Goal: Task Accomplishment & Management: Use online tool/utility

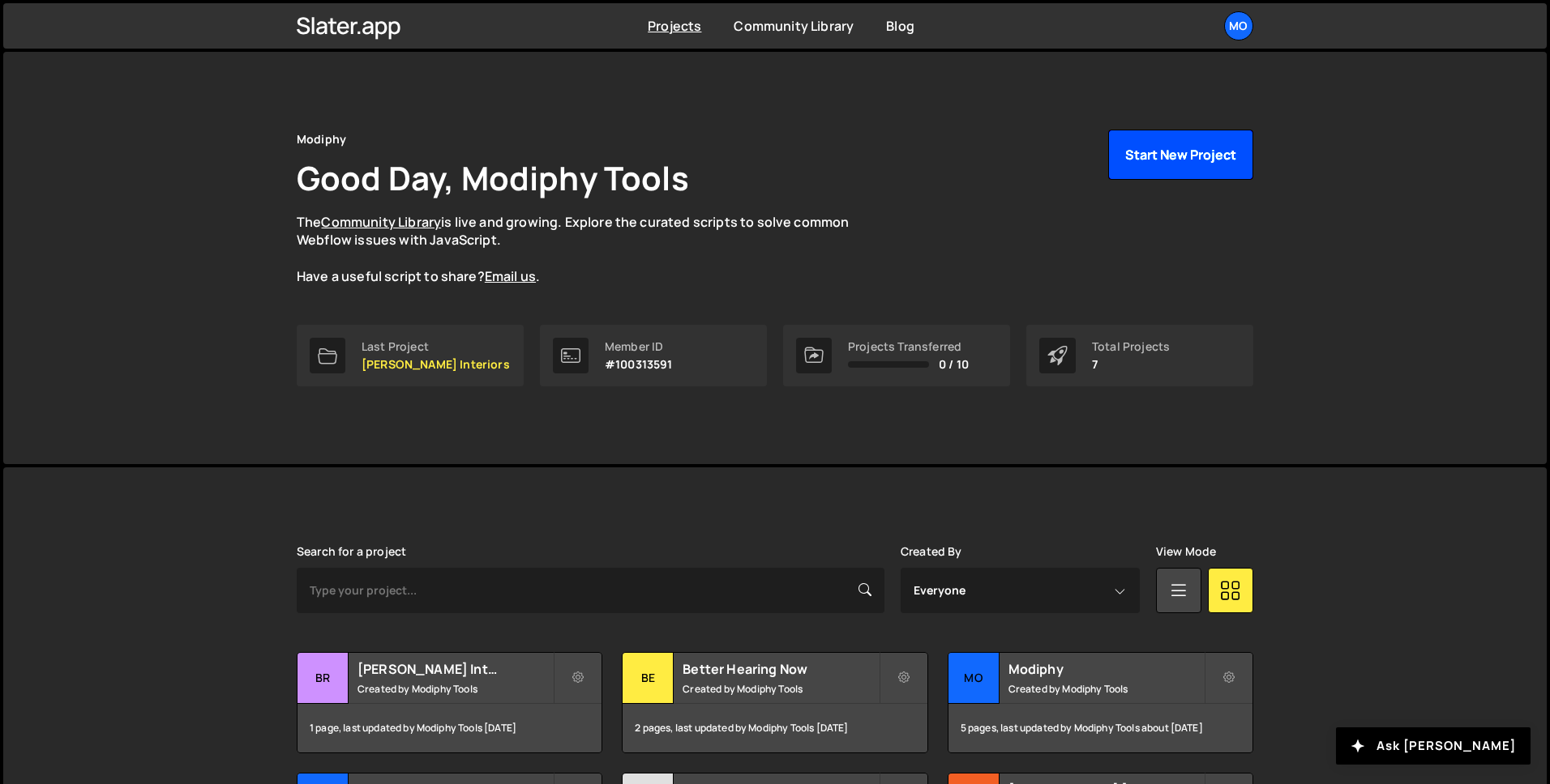
click at [1180, 175] on button "Start New Project" at bounding box center [1181, 154] width 145 height 50
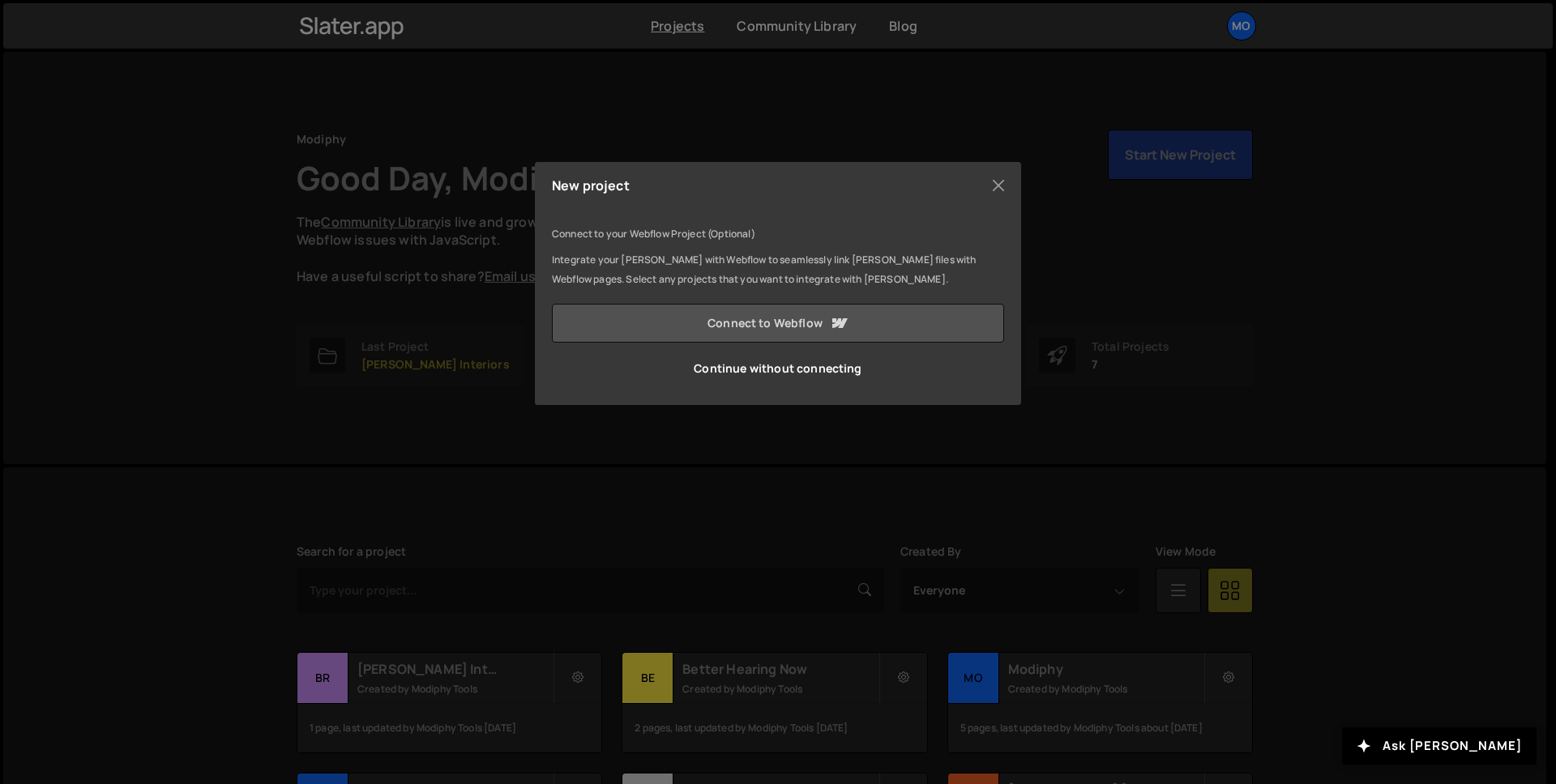
click at [753, 318] on link "Connect to Webflow" at bounding box center [778, 323] width 452 height 39
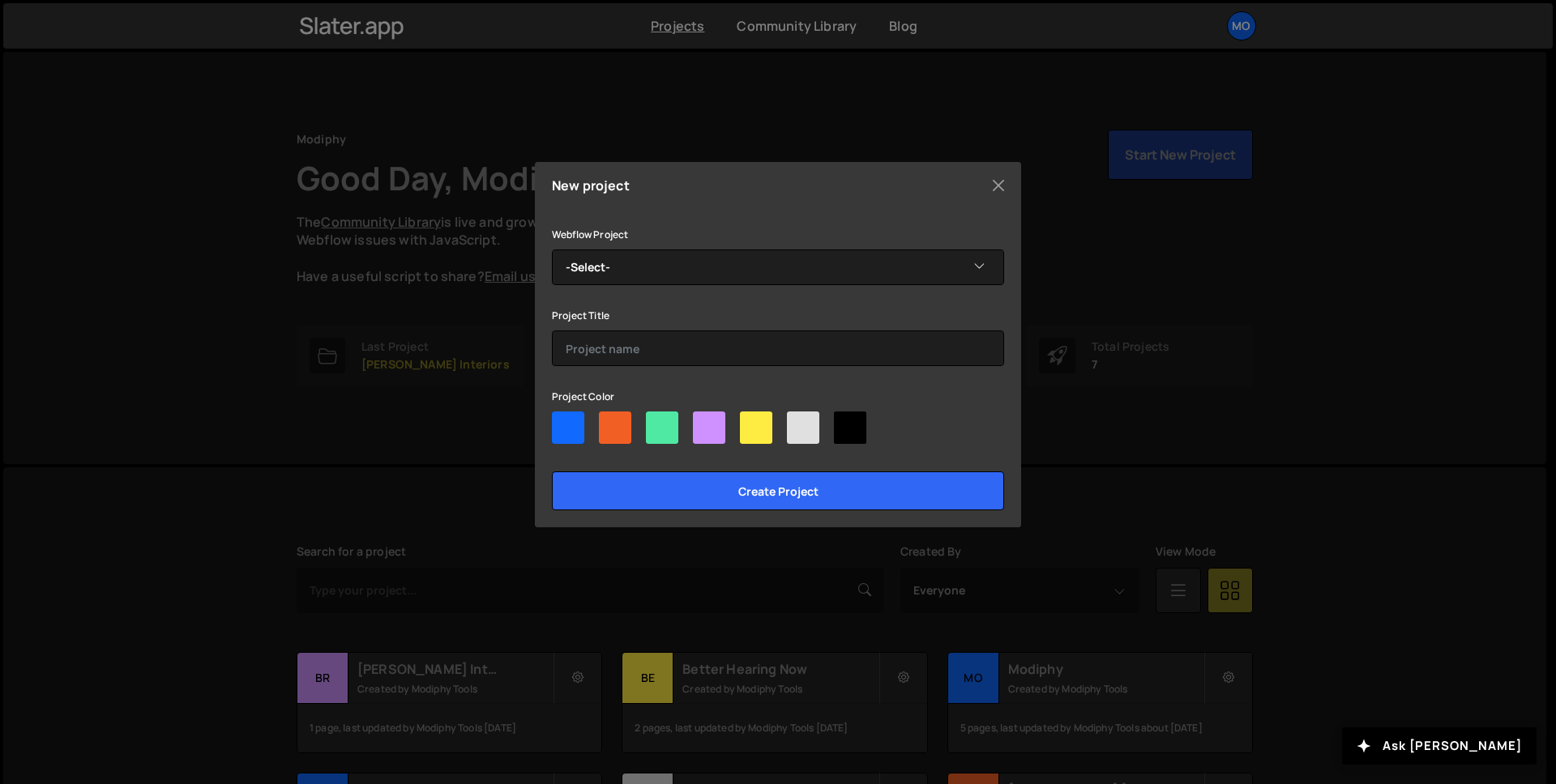
click at [884, 245] on div "Webflow Project -Select- Spedstrategies Revamp" at bounding box center [778, 255] width 452 height 61
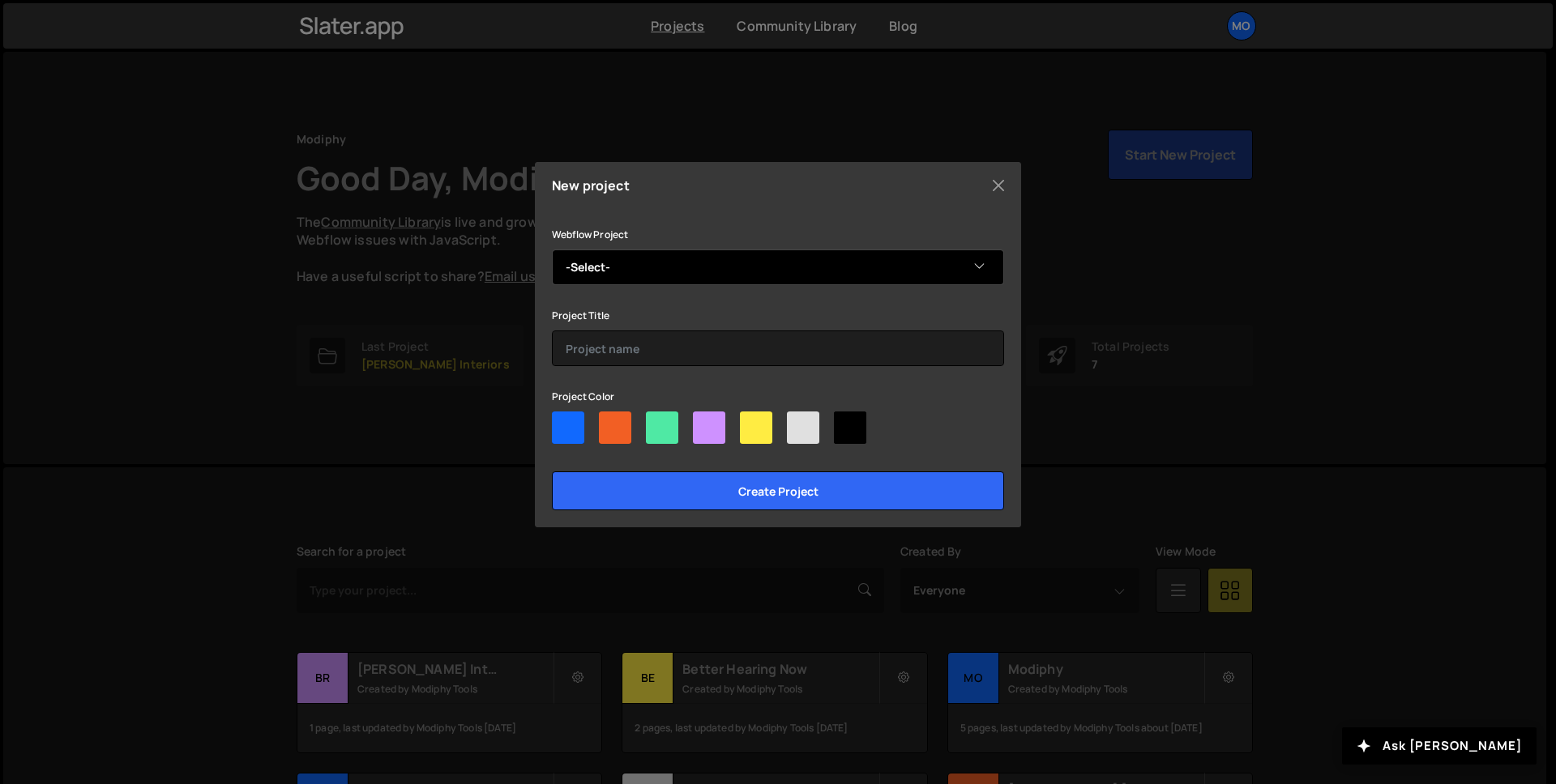
click at [873, 257] on select "-Select- Spedstrategies Revamp" at bounding box center [778, 267] width 452 height 35
select select "687a588c273b960e774571fe"
click at [551, 249] on select "-Select- Spedstrategies Revamp" at bounding box center [778, 267] width 452 height 35
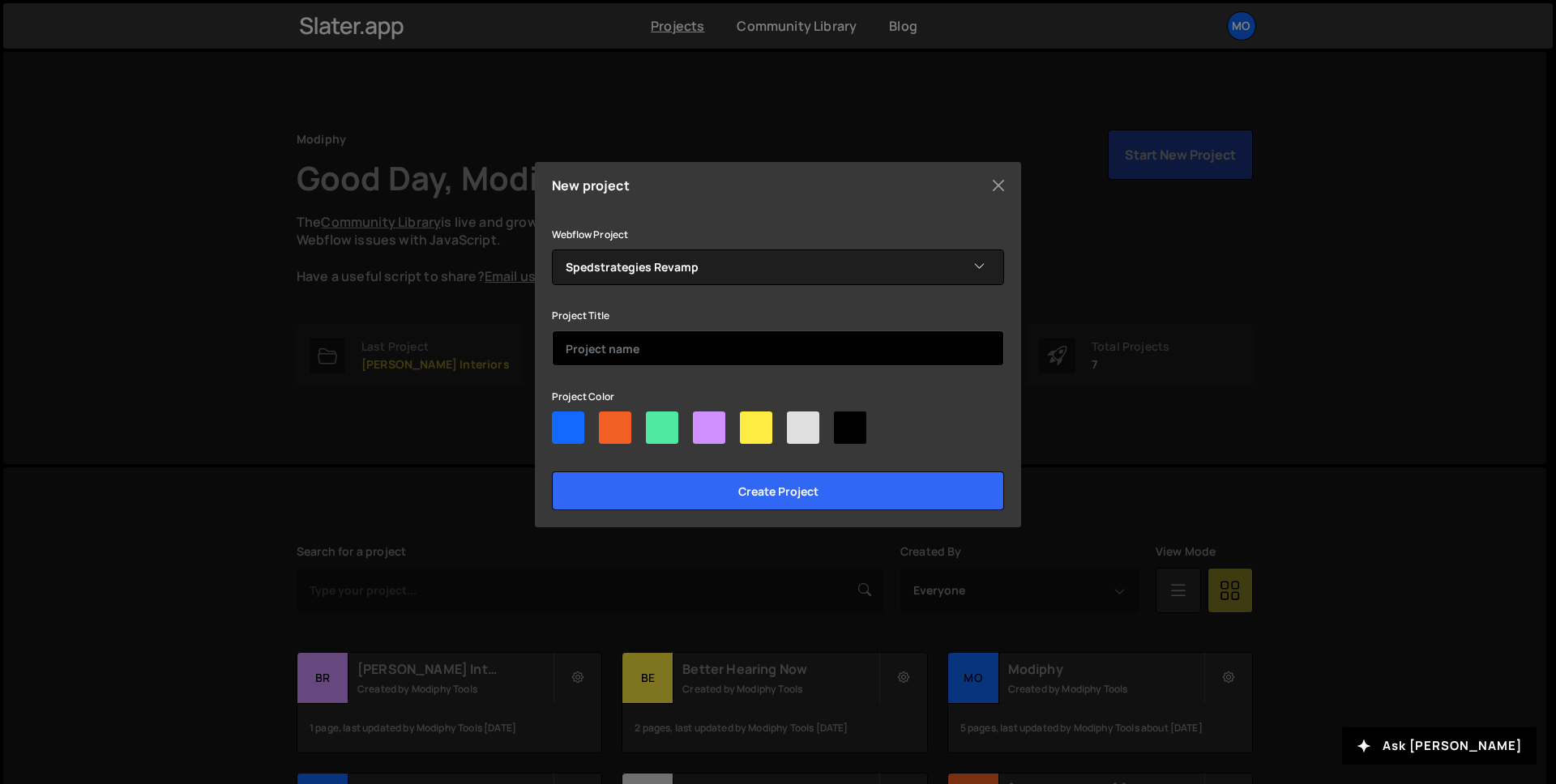
click at [772, 329] on div "Project Title" at bounding box center [778, 336] width 452 height 61
click at [772, 330] on input "text" at bounding box center [778, 347] width 452 height 35
click at [745, 339] on input "text" at bounding box center [778, 347] width 452 height 35
type input "SPED Strategies"
click at [711, 431] on div at bounding box center [708, 427] width 32 height 32
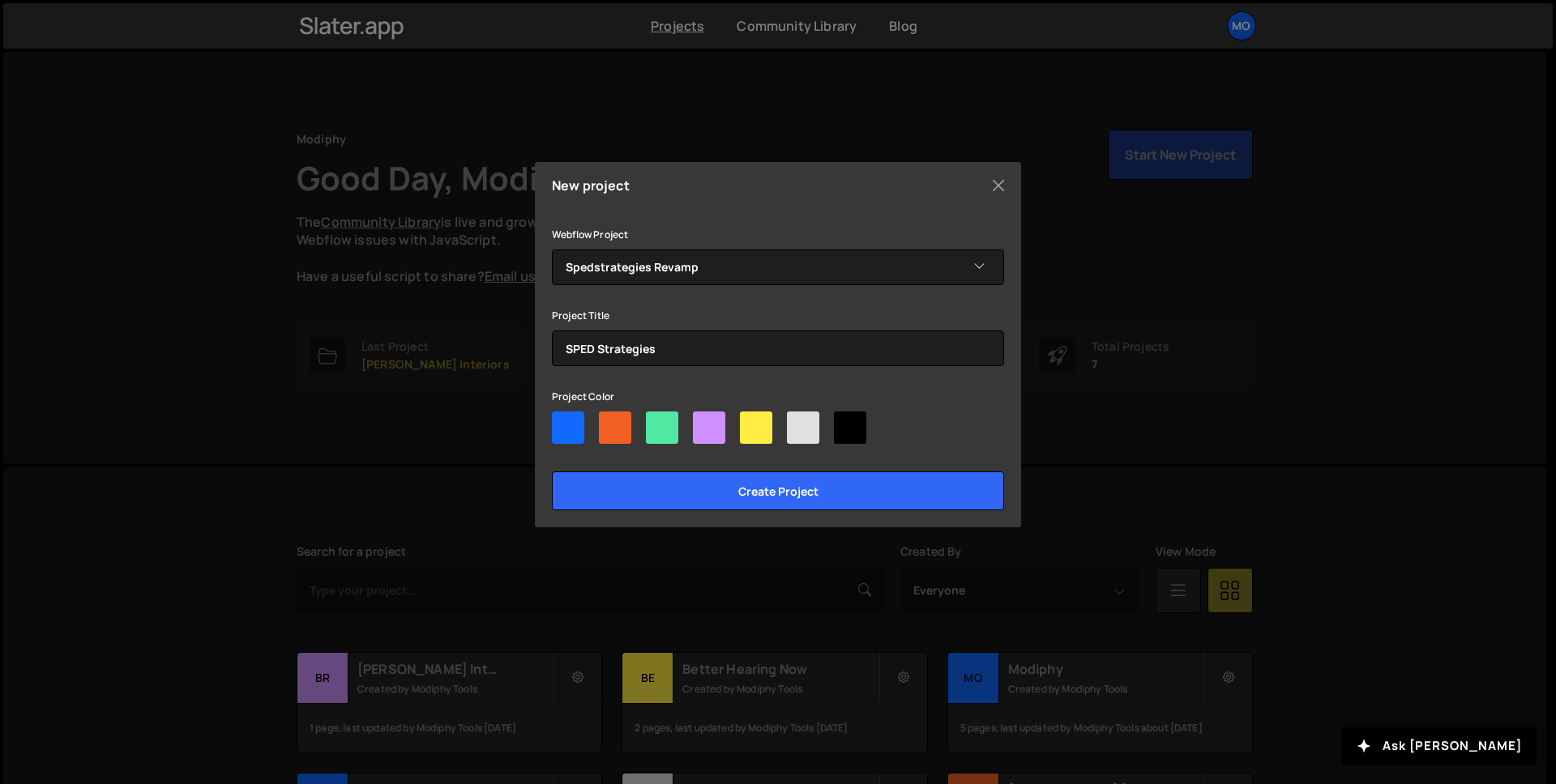
click at [703, 422] on input"] "radio" at bounding box center [698, 417] width 11 height 11
radio input"] "true"
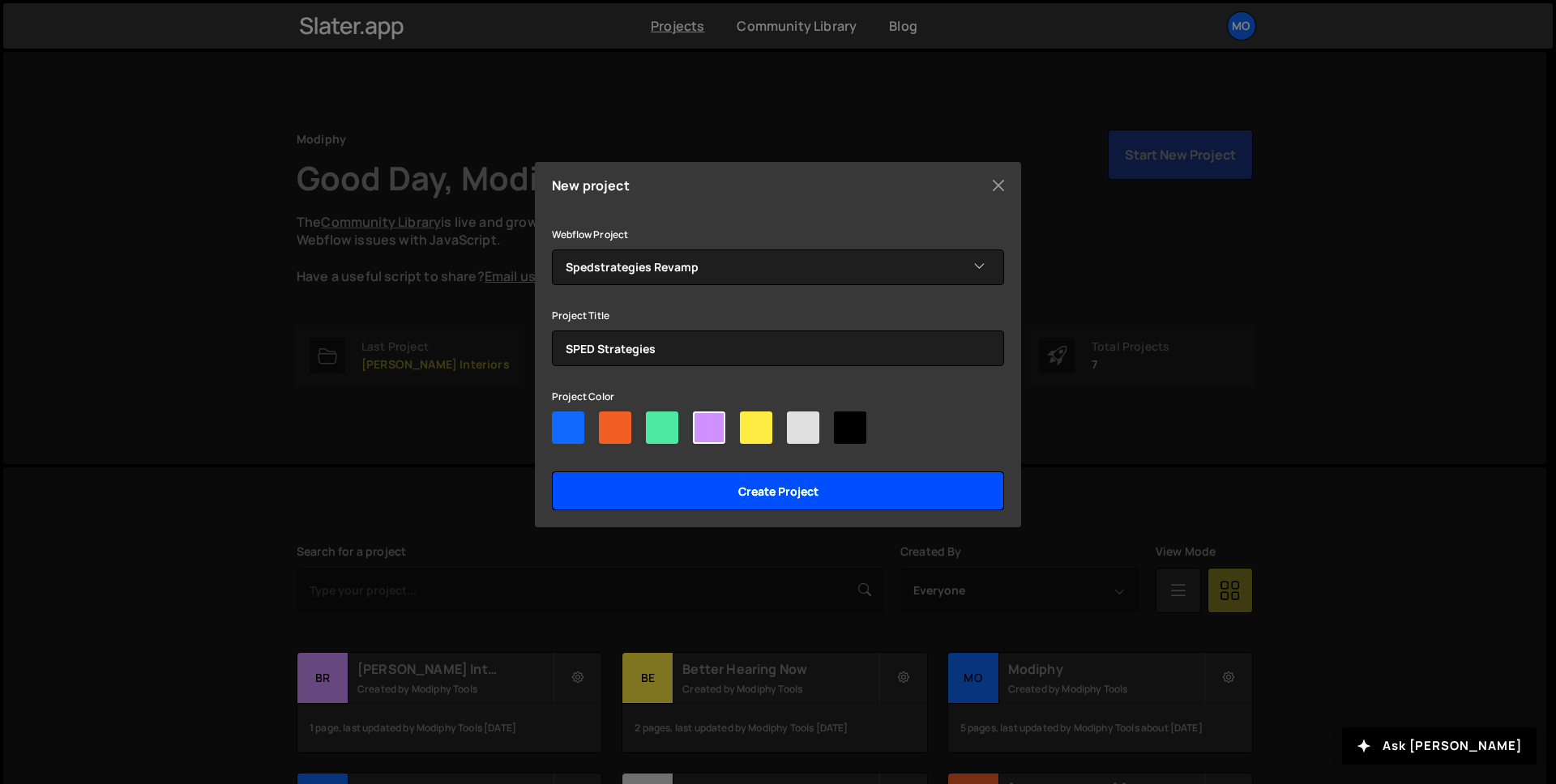
click at [726, 489] on input "Create project" at bounding box center [778, 490] width 452 height 39
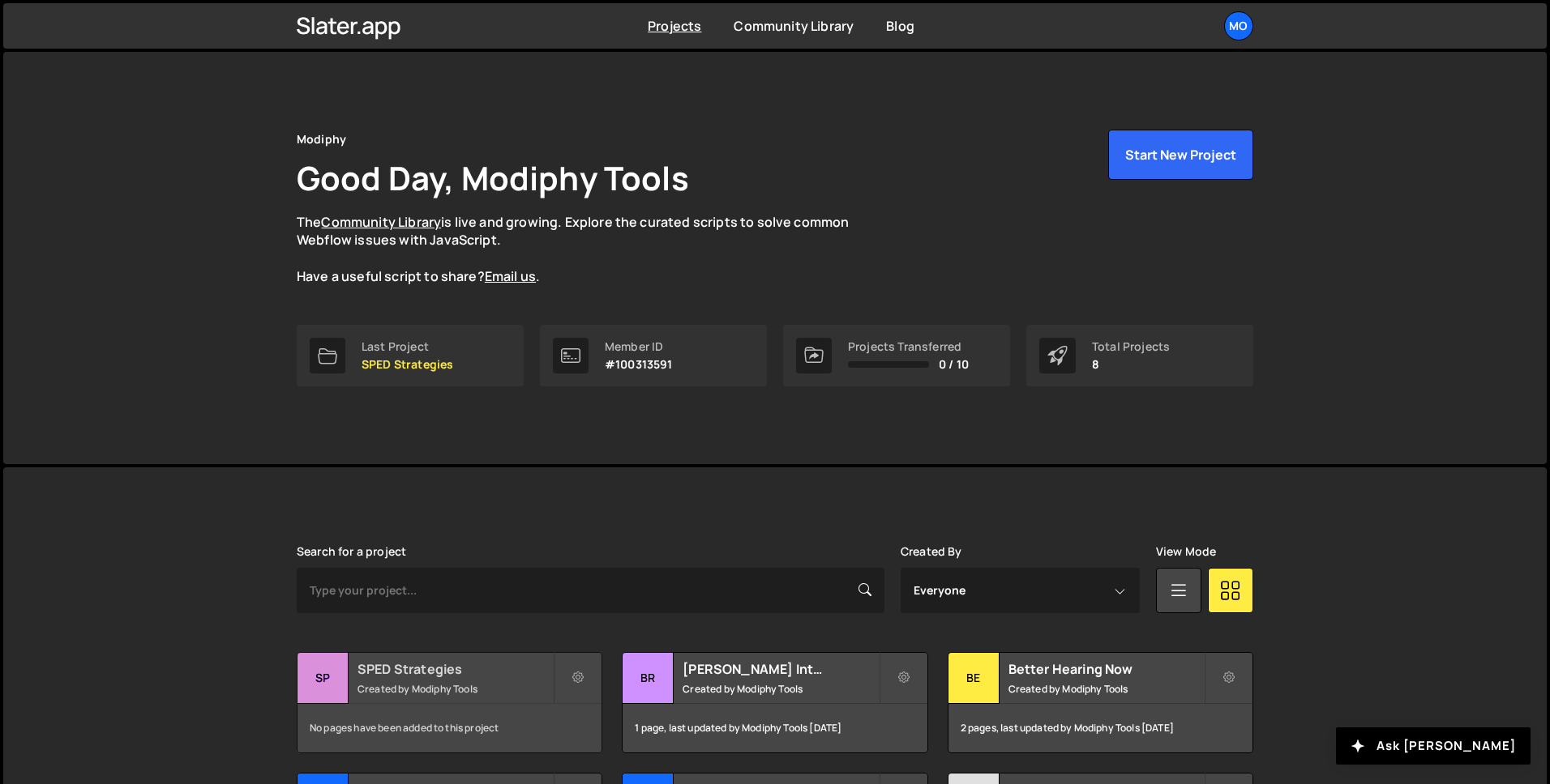
click at [426, 683] on small "Created by Modiphy Tools" at bounding box center [455, 688] width 196 height 14
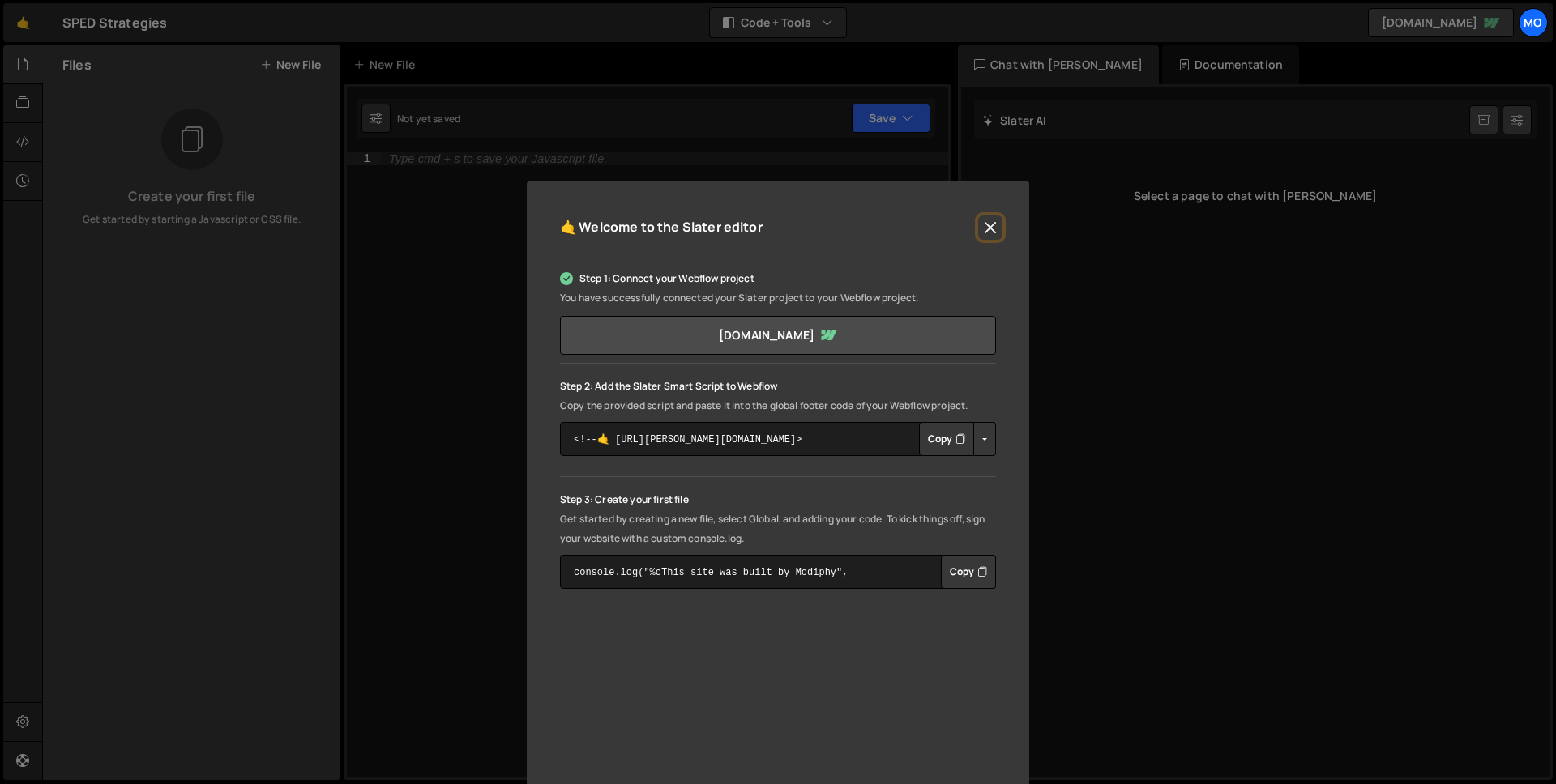
click at [987, 228] on button "Close" at bounding box center [990, 227] width 24 height 24
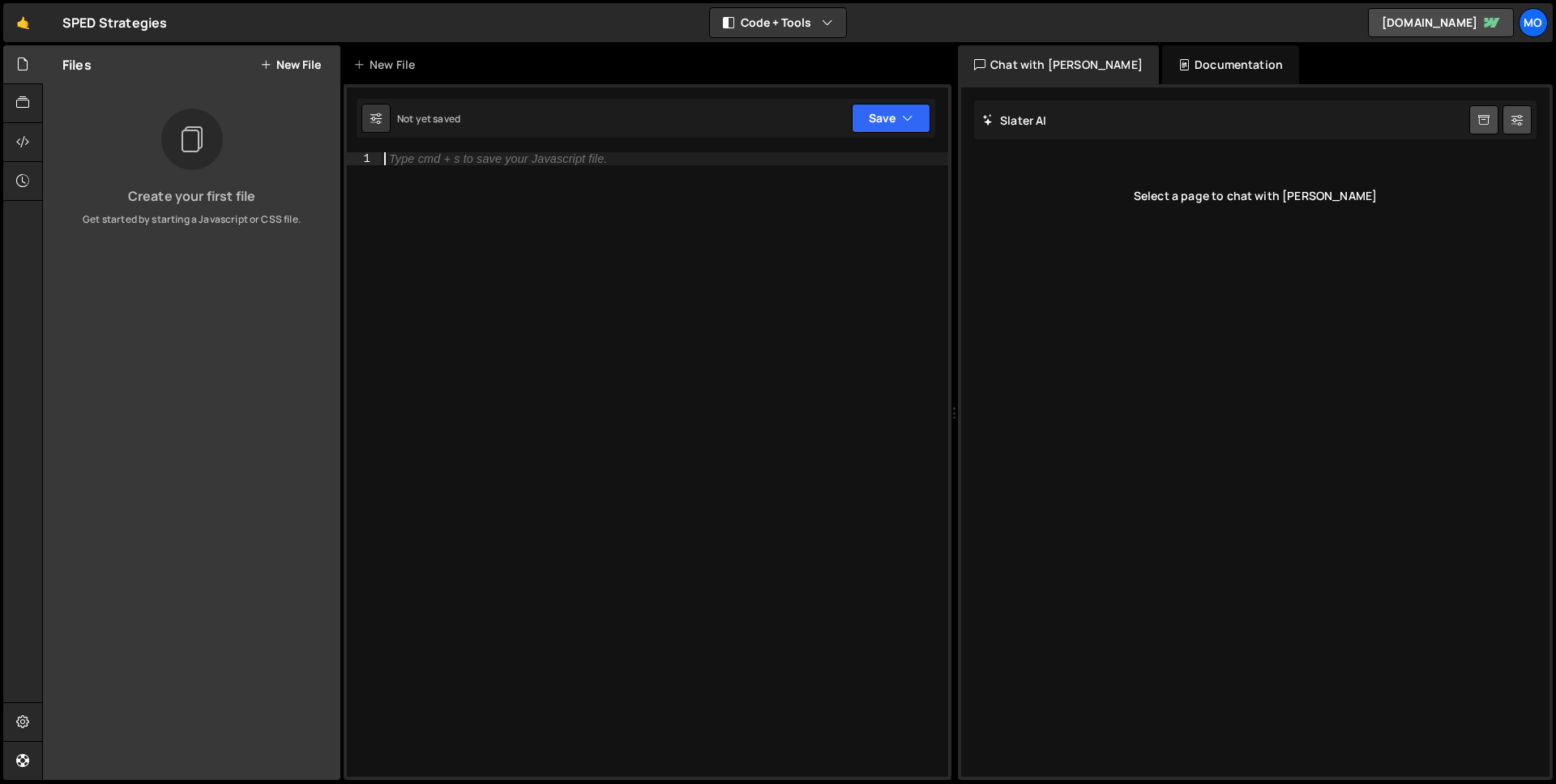
click at [725, 239] on div "Type cmd + s to save your Javascript file." at bounding box center [664, 478] width 567 height 650
paste textarea "cycleFocus();"
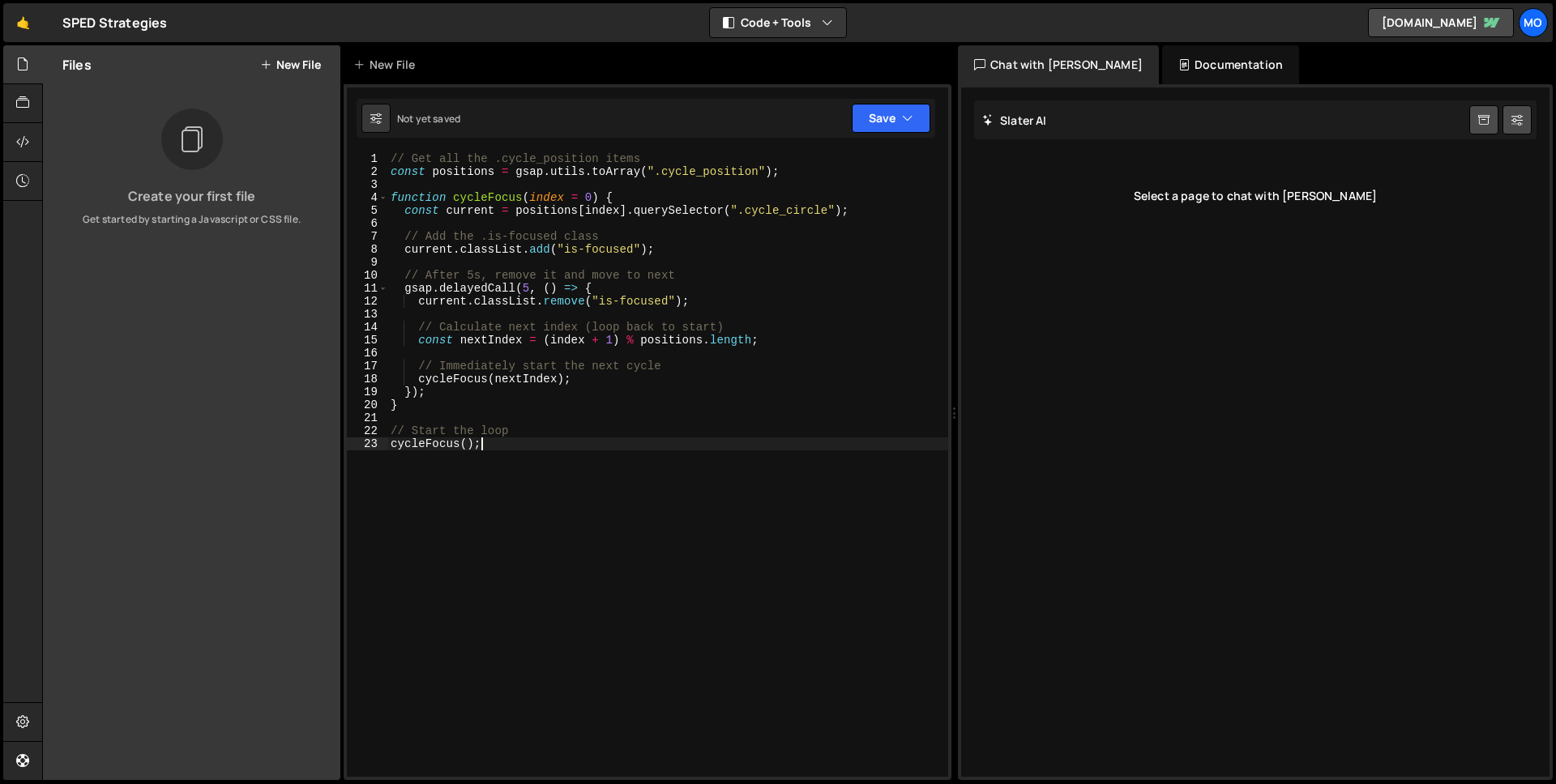
click at [871, 153] on div "// Get all the .cycle_position items const positions = gsap . utils . toArray (…" at bounding box center [667, 478] width 560 height 650
type textarea "// Get all the .cycle_position items"
click at [890, 128] on button "Save" at bounding box center [891, 118] width 78 height 29
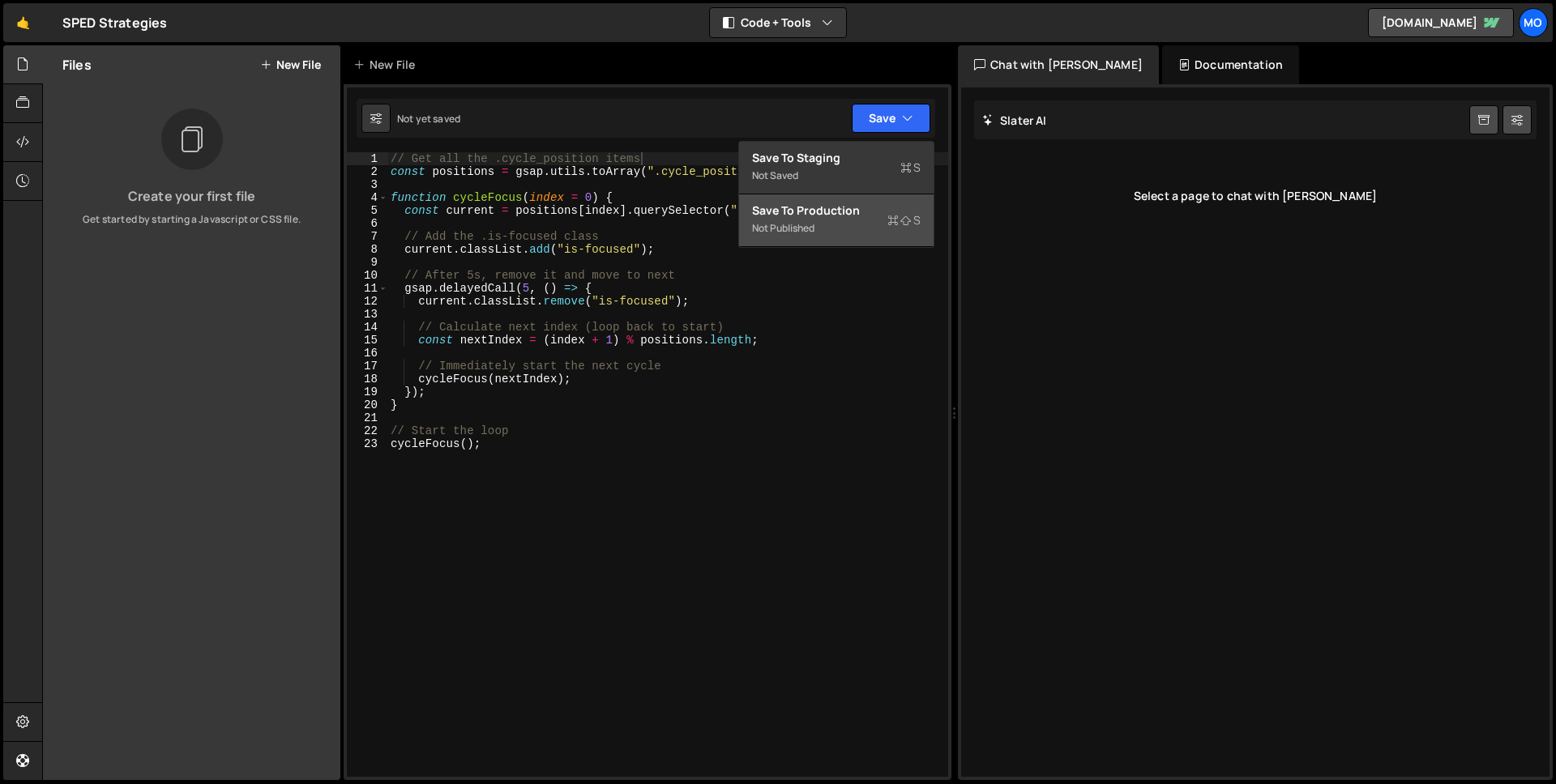
click at [855, 205] on div "Save to Production S" at bounding box center [836, 210] width 168 height 17
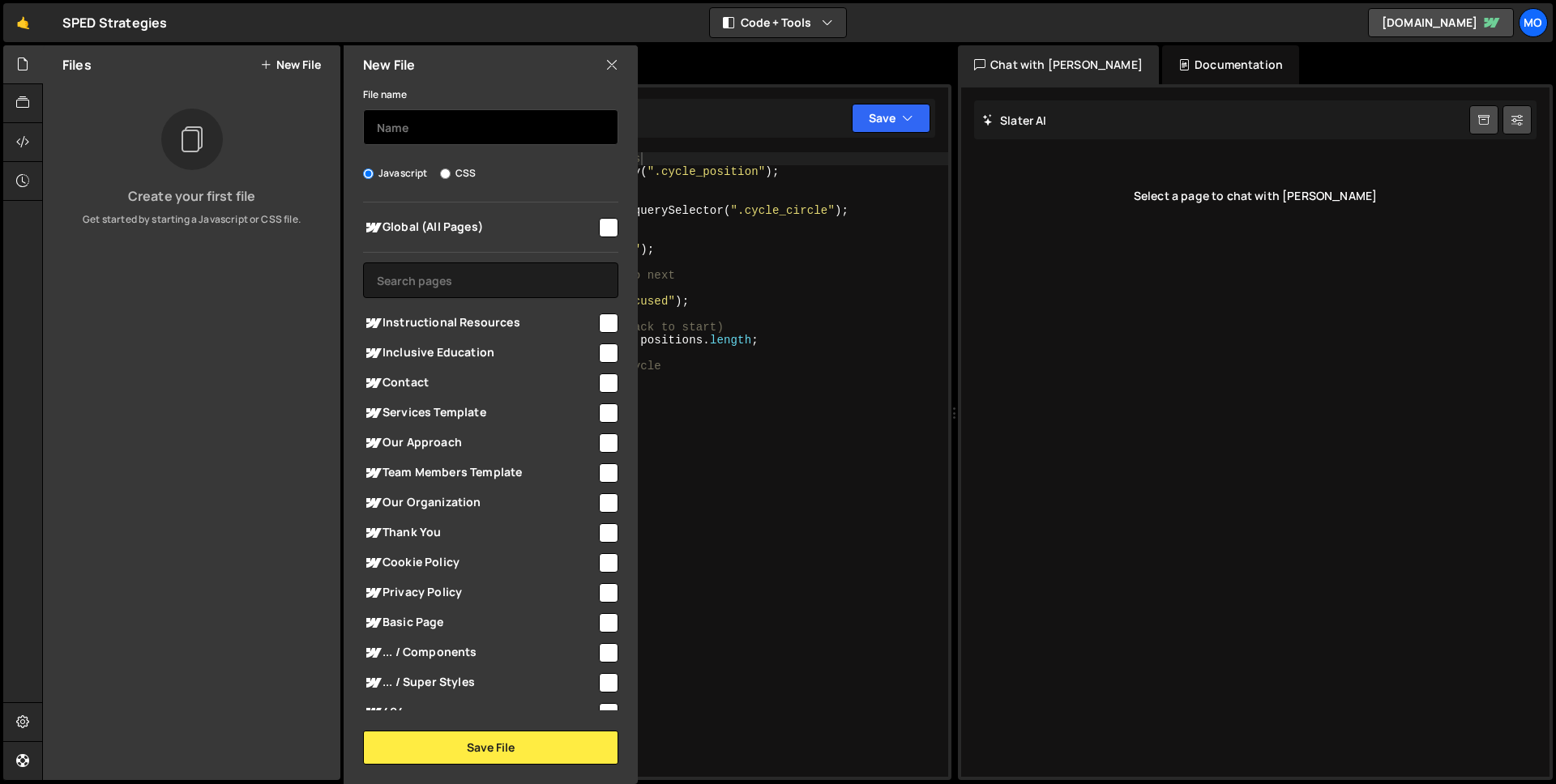
click at [499, 126] on input "text" at bounding box center [490, 127] width 255 height 35
click at [598, 321] on input "checkbox" at bounding box center [608, 324] width 20 height 20
checkbox input "true"
click at [484, 110] on input "text" at bounding box center [490, 127] width 255 height 35
type input "cycle.js"
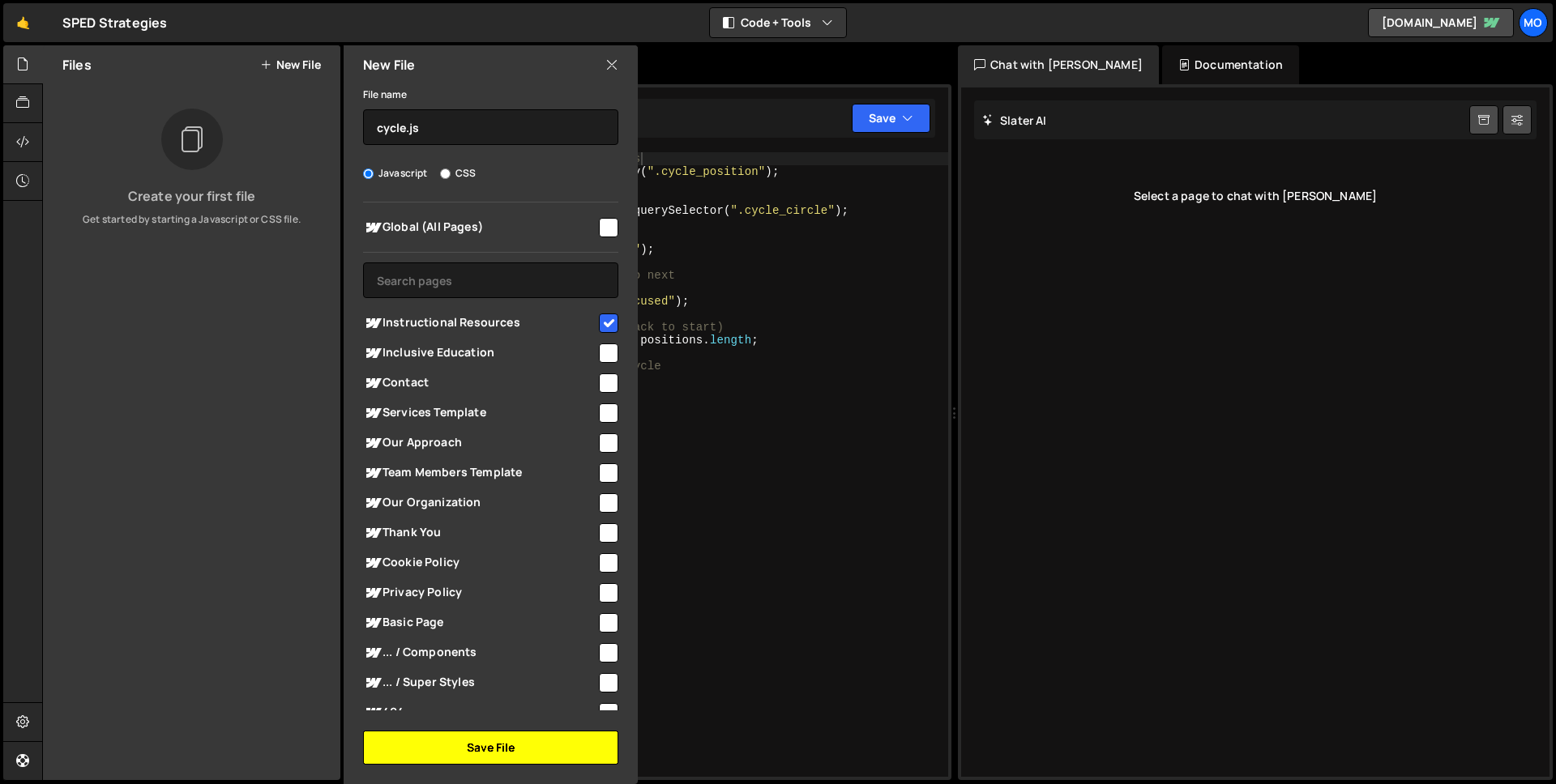
click at [453, 744] on button "Save File" at bounding box center [490, 747] width 255 height 34
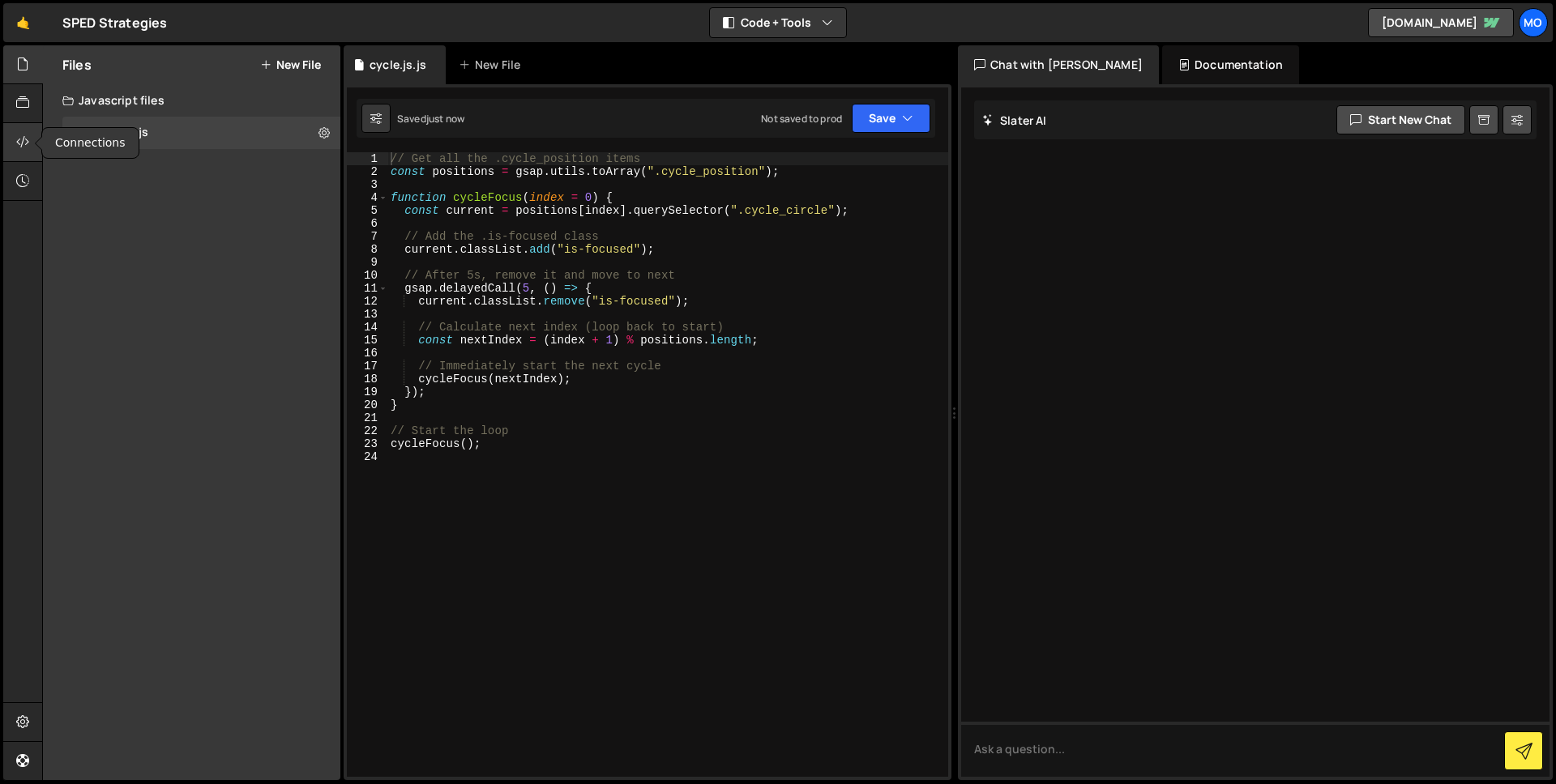
click at [27, 148] on icon at bounding box center [23, 142] width 13 height 18
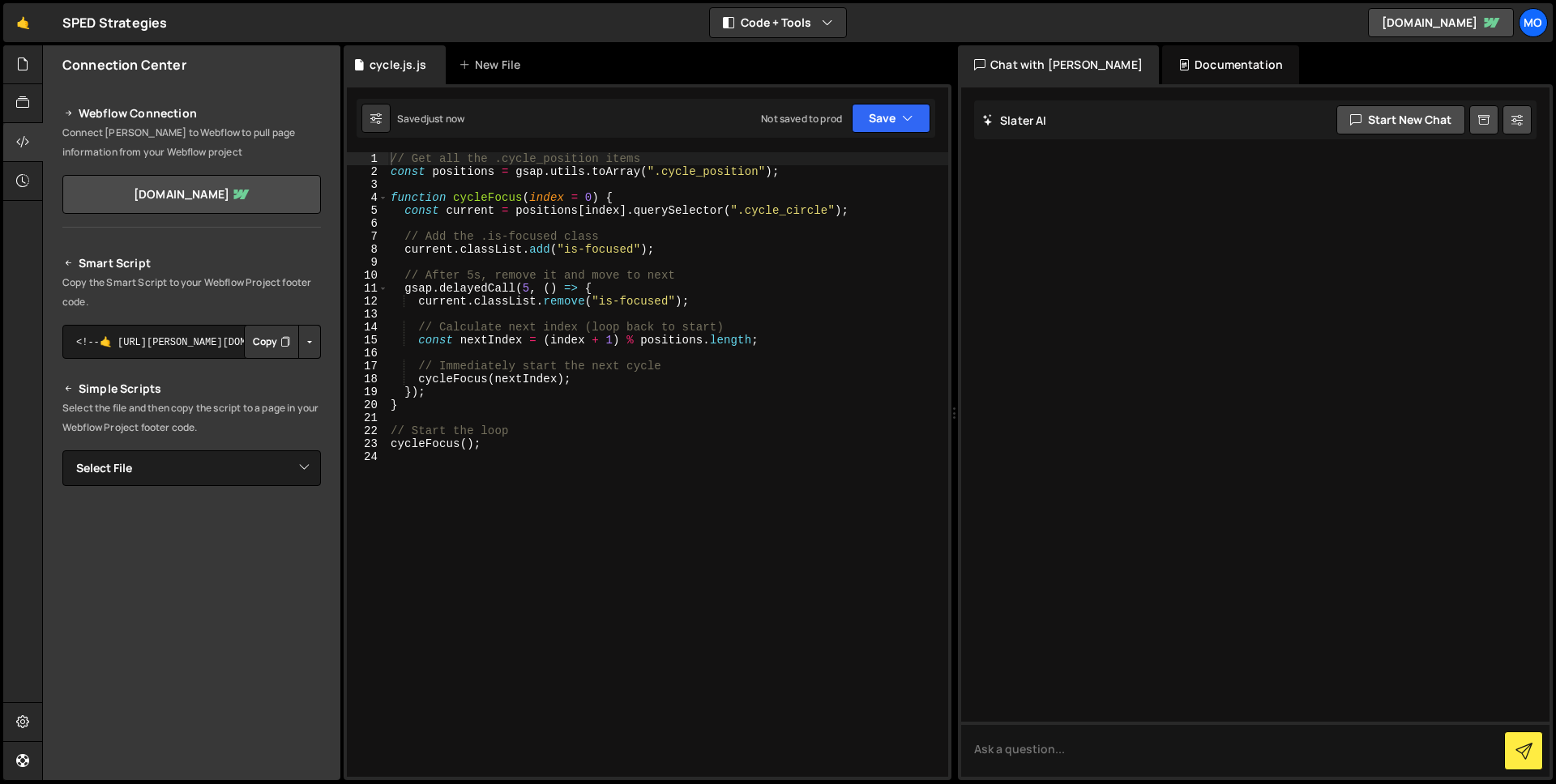
click at [272, 342] on button "Copy" at bounding box center [271, 342] width 55 height 34
click at [906, 120] on icon "button" at bounding box center [907, 118] width 12 height 17
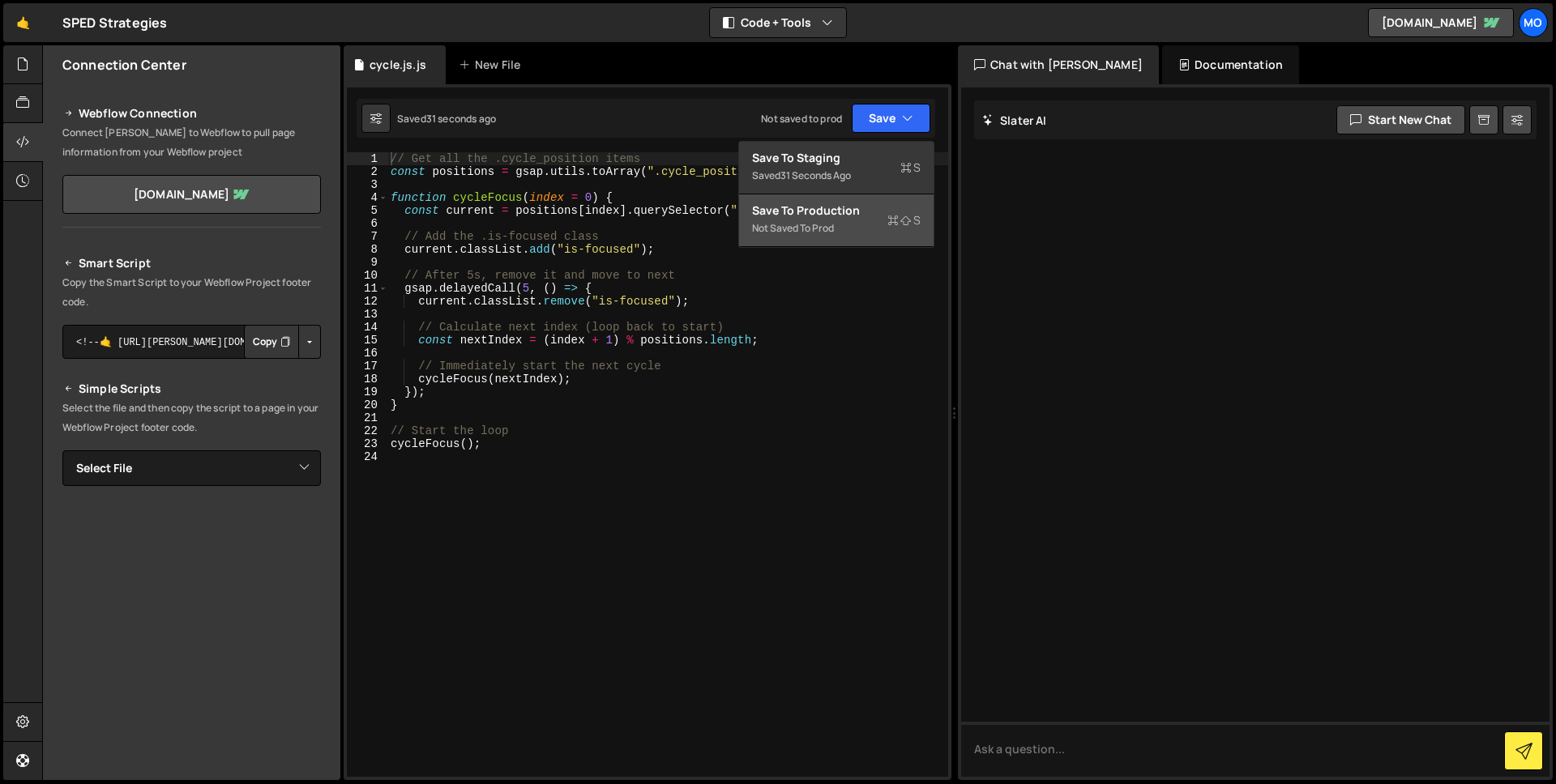
click at [862, 206] on div "Save to Production S" at bounding box center [836, 210] width 168 height 17
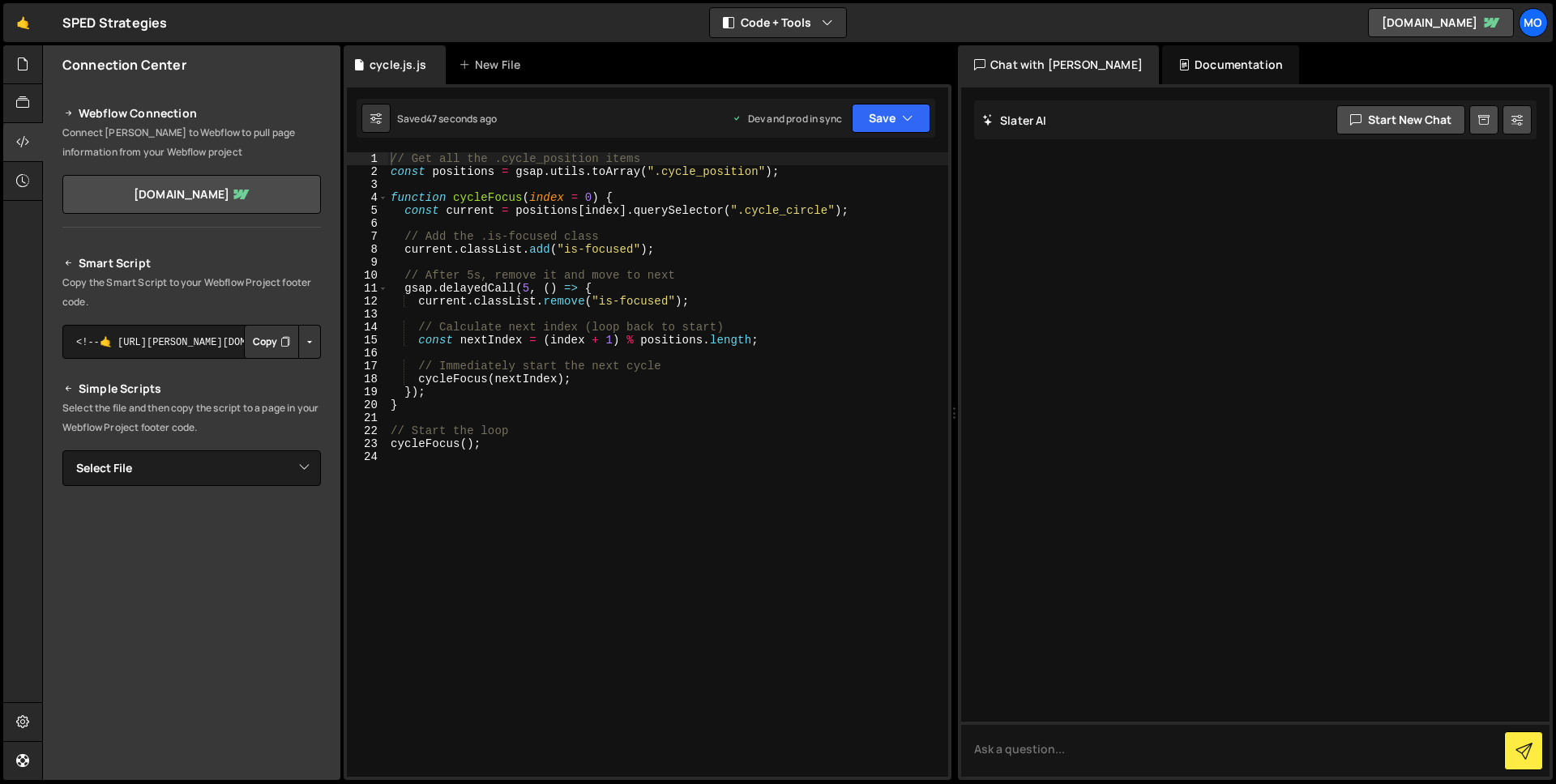
click at [527, 290] on div "// Get all the .cycle_position items const positions = gsap . utils . toArray (…" at bounding box center [667, 478] width 560 height 650
type textarea "gsap.delayedCall(3, () => {"
click at [591, 257] on div "// Get all the .cycle_position items const positions = gsap . utils . toArray (…" at bounding box center [667, 478] width 560 height 650
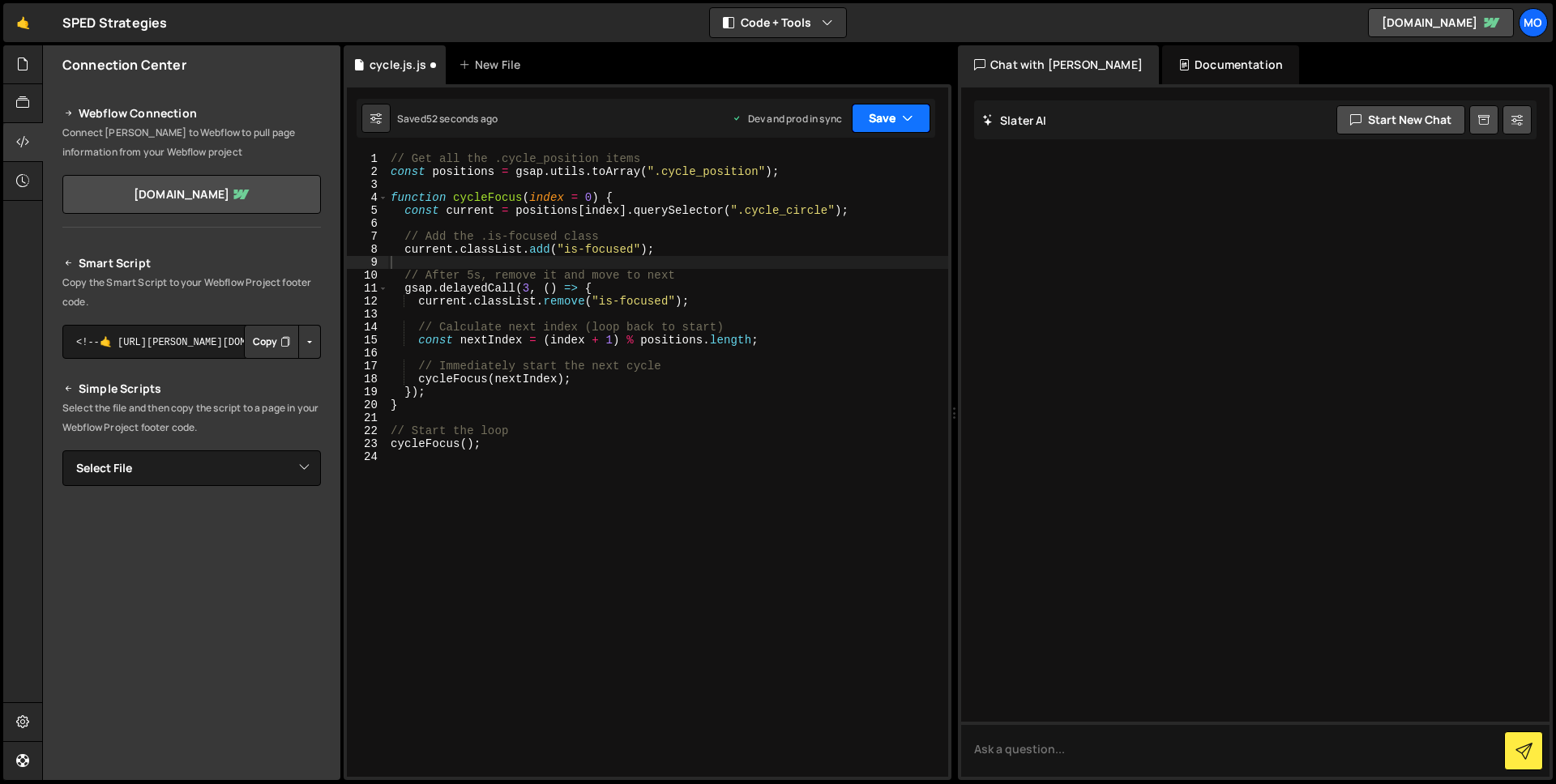
click at [901, 110] on icon "button" at bounding box center [907, 118] width 12 height 17
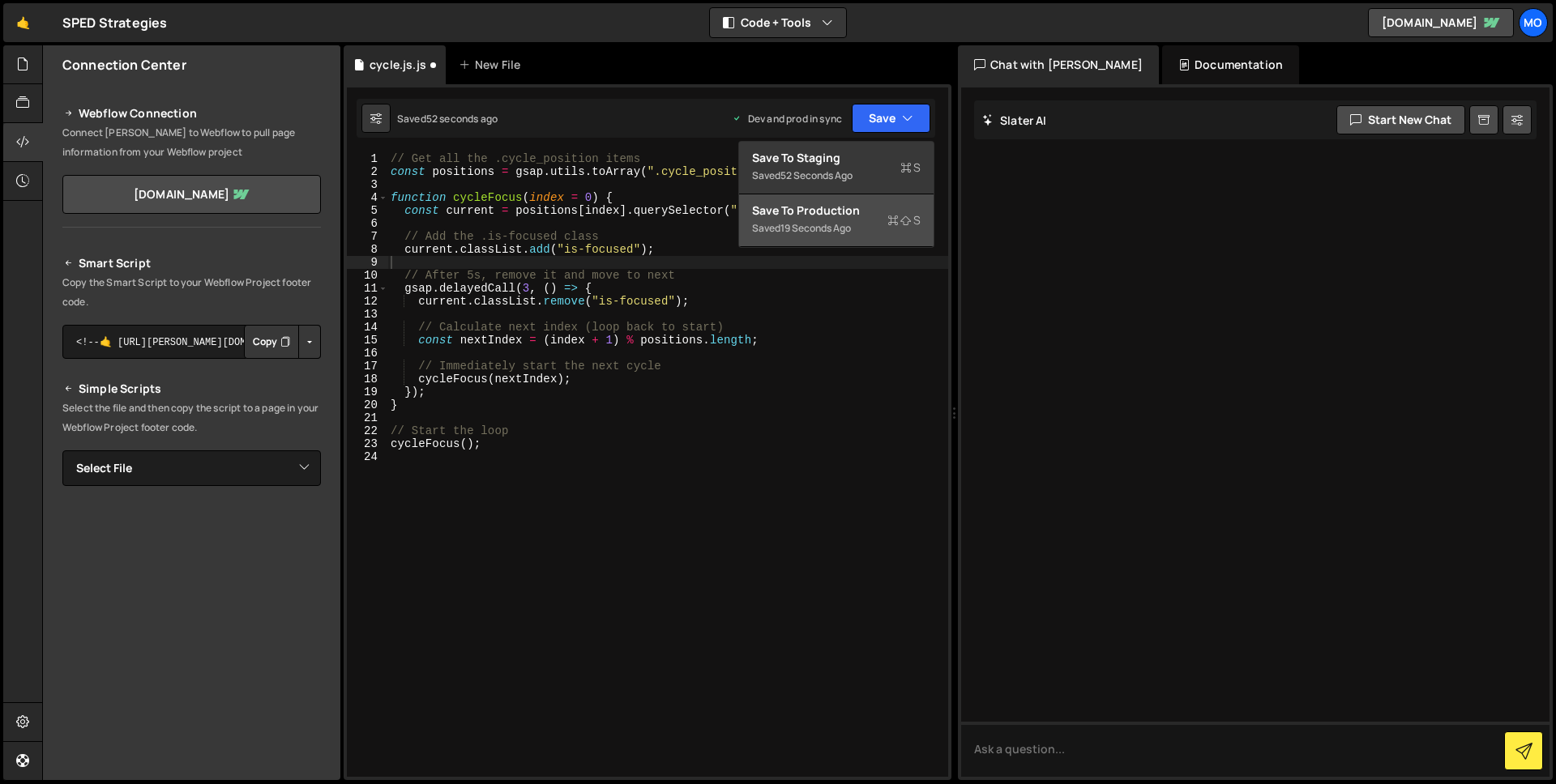
click at [842, 219] on div "Saved 19 seconds ago" at bounding box center [836, 229] width 168 height 20
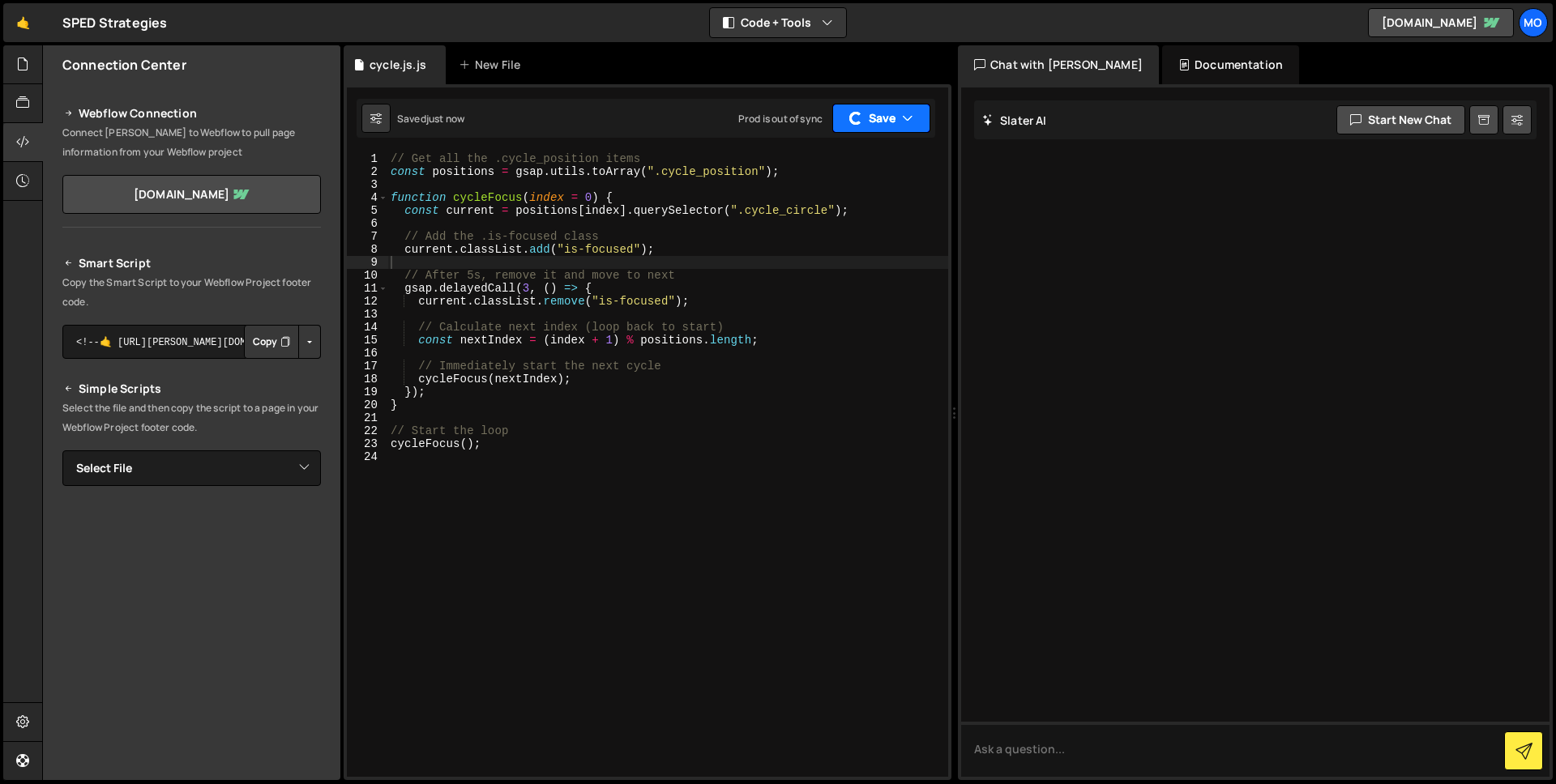
click at [847, 113] on button "Save" at bounding box center [881, 118] width 98 height 29
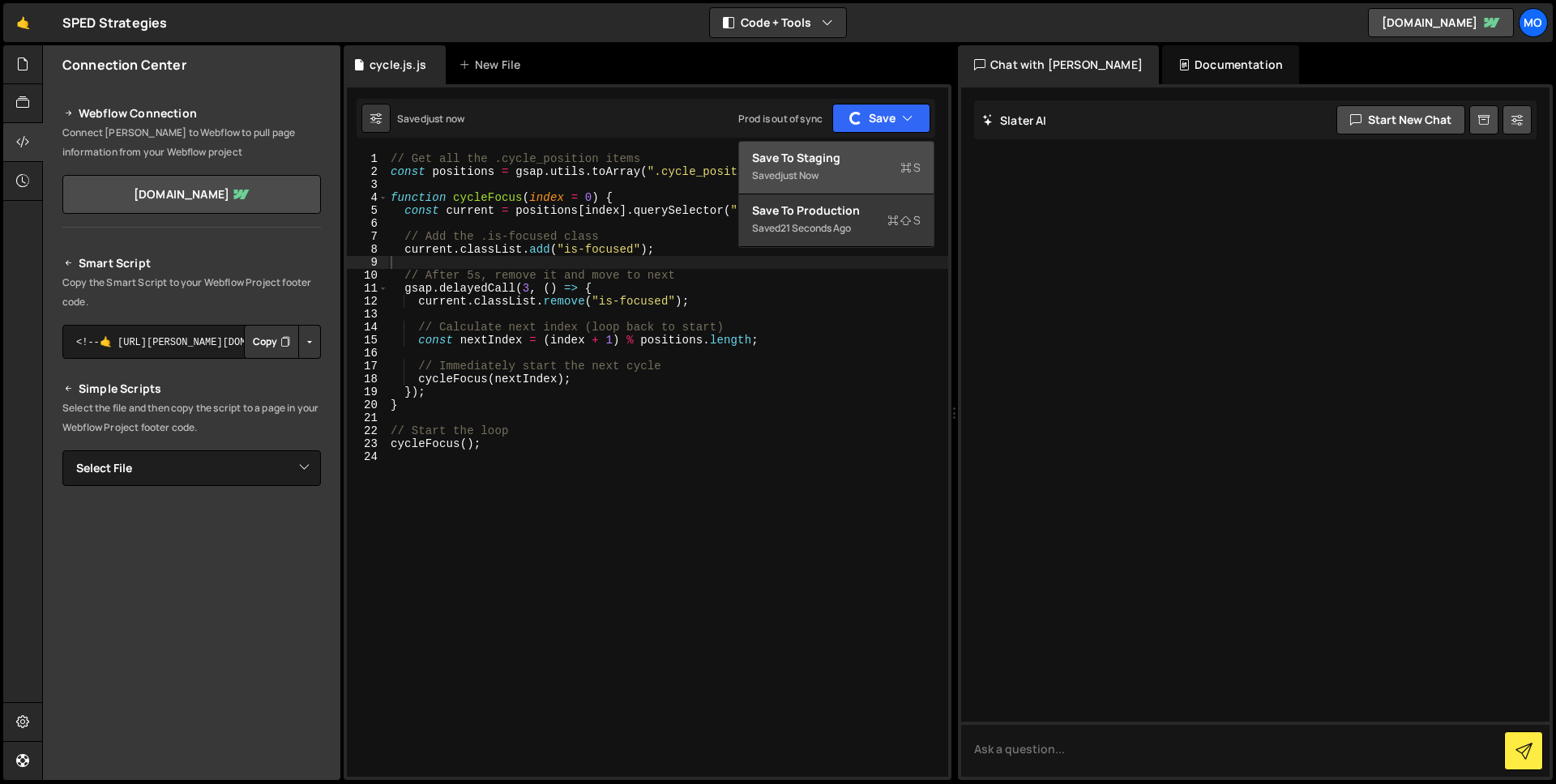
click at [821, 164] on div "Save to Staging S" at bounding box center [836, 158] width 168 height 17
